Goal: Register for event/course

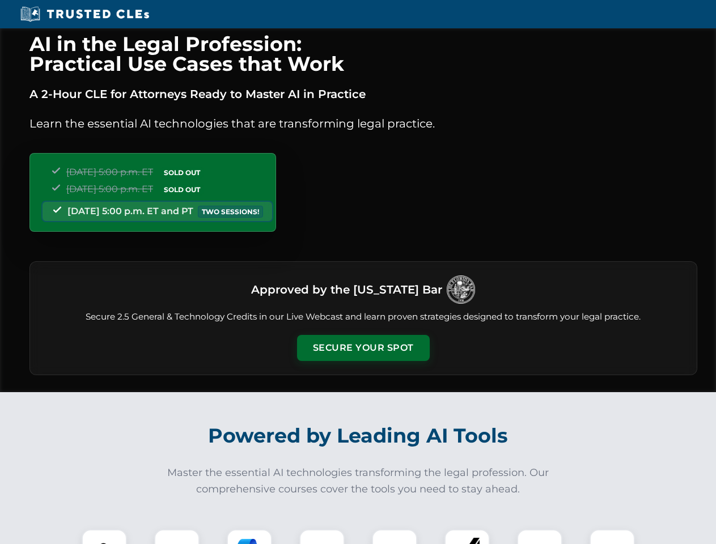
click at [363, 348] on button "Secure Your Spot" at bounding box center [363, 348] width 133 height 26
click at [104, 537] on img at bounding box center [104, 552] width 33 height 33
